Goal: Task Accomplishment & Management: Use online tool/utility

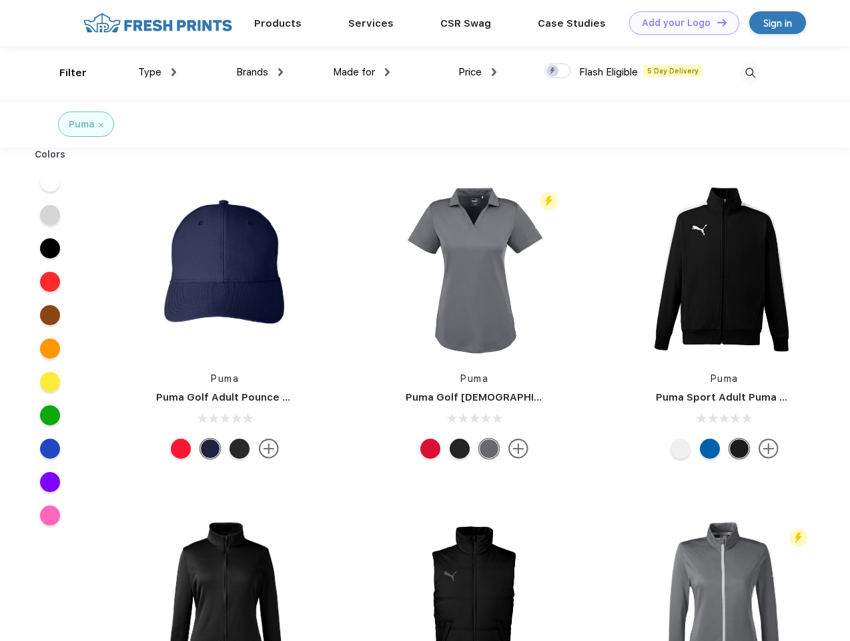
click at [679, 23] on link "Add your Logo Design Tool" at bounding box center [684, 22] width 110 height 23
click at [0, 0] on div "Design Tool" at bounding box center [0, 0] width 0 height 0
click at [716, 22] on link "Add your Logo Design Tool" at bounding box center [684, 22] width 110 height 23
click at [64, 73] on div "Filter" at bounding box center [72, 72] width 27 height 15
click at [158, 72] on span "Type" at bounding box center [149, 72] width 23 height 12
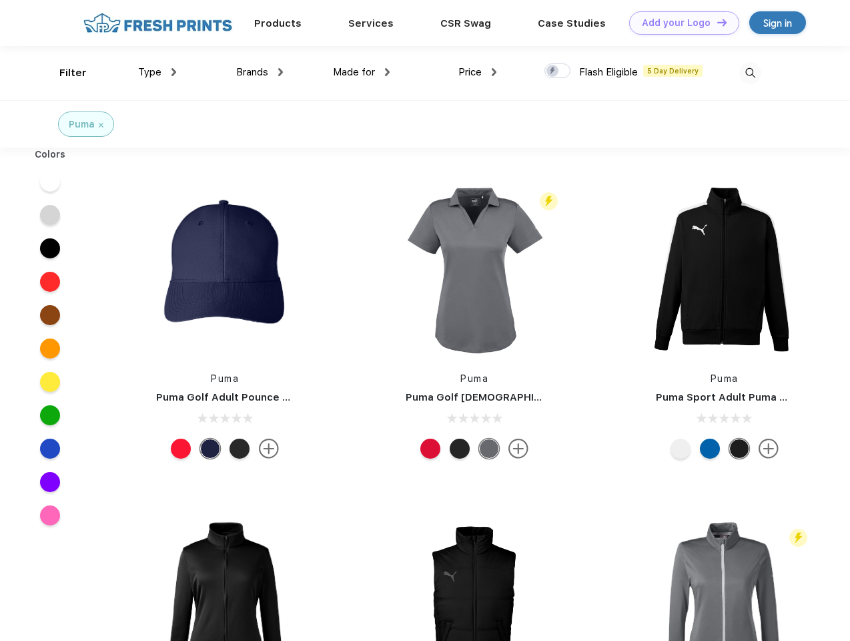
click at [260, 72] on span "Brands" at bounding box center [252, 72] width 32 height 12
click at [362, 72] on span "Made for" at bounding box center [354, 72] width 42 height 12
click at [478, 72] on span "Price" at bounding box center [470, 72] width 23 height 12
click at [558, 71] on div at bounding box center [558, 70] width 26 height 15
click at [553, 71] on input "checkbox" at bounding box center [549, 67] width 9 height 9
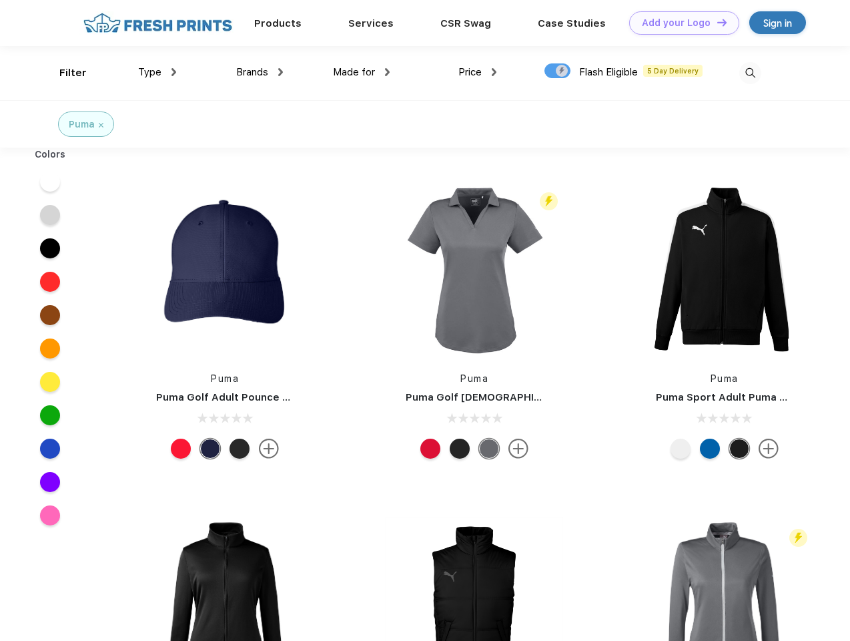
click at [750, 73] on img at bounding box center [750, 73] width 22 height 22
